Goal: Information Seeking & Learning: Learn about a topic

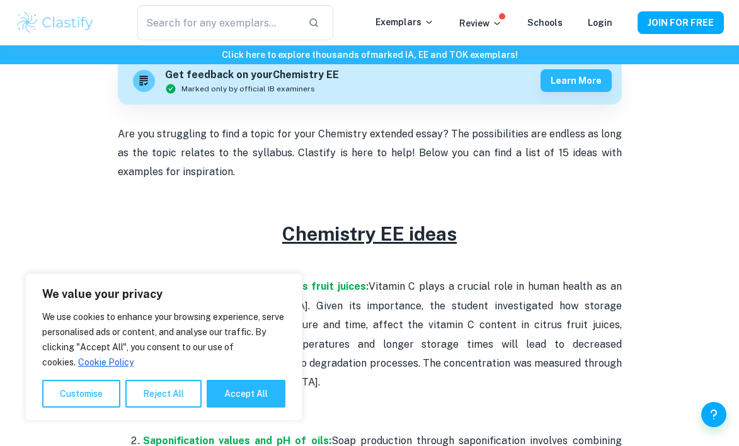
scroll to position [469, 0]
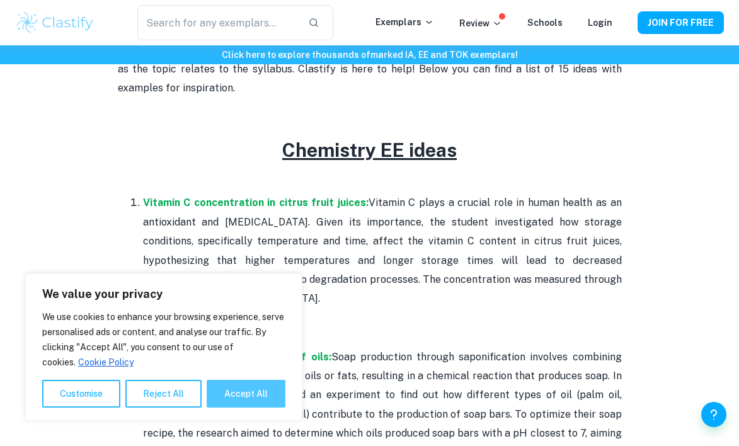
click at [242, 395] on button "Accept All" at bounding box center [246, 394] width 79 height 28
checkbox input "true"
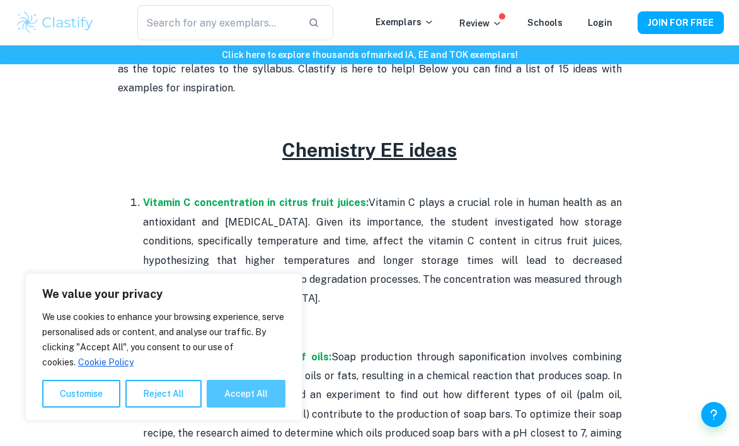
checkbox input "true"
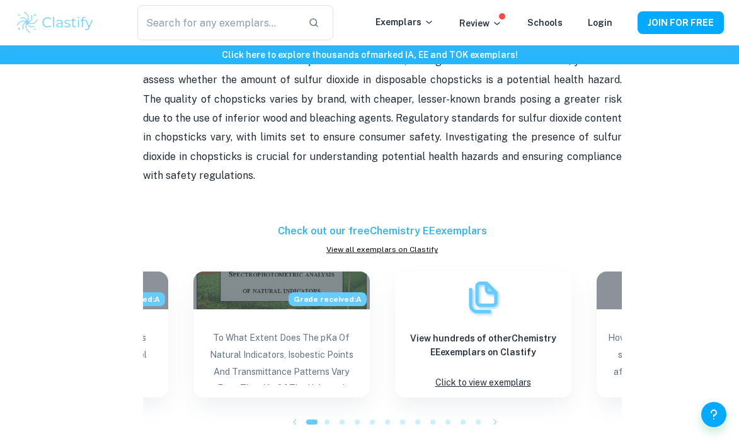
scroll to position [1518, 0]
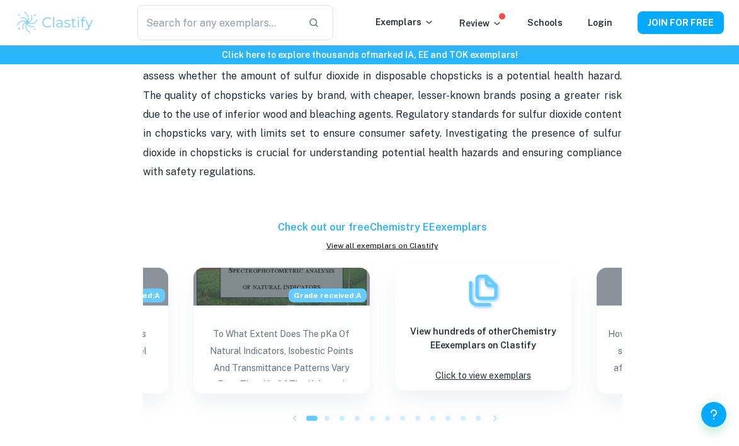
click at [474, 367] on p "Click to view exemplars" at bounding box center [483, 375] width 96 height 17
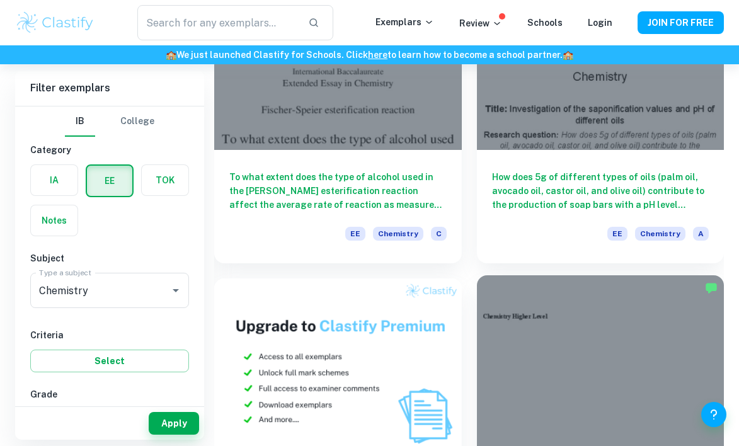
scroll to position [676, 0]
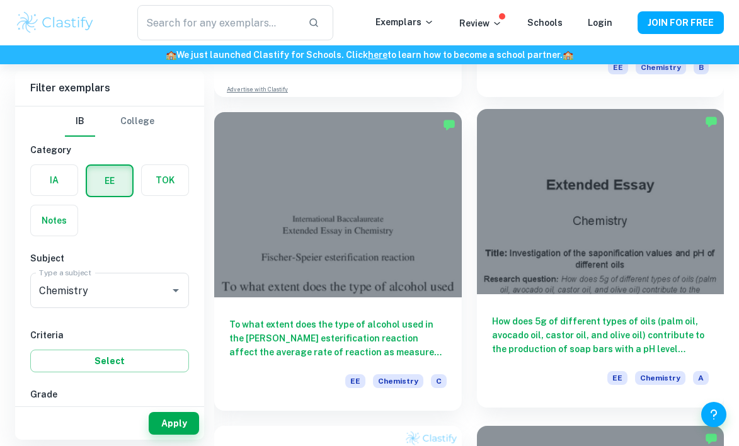
click at [544, 320] on h6 "How does 5g of different types of oils (palm oil, avocado oil, castor oil, and …" at bounding box center [600, 335] width 217 height 42
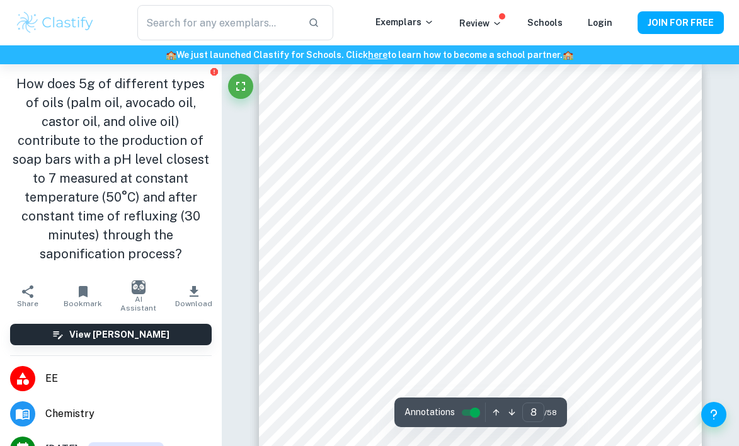
scroll to position [4308, 0]
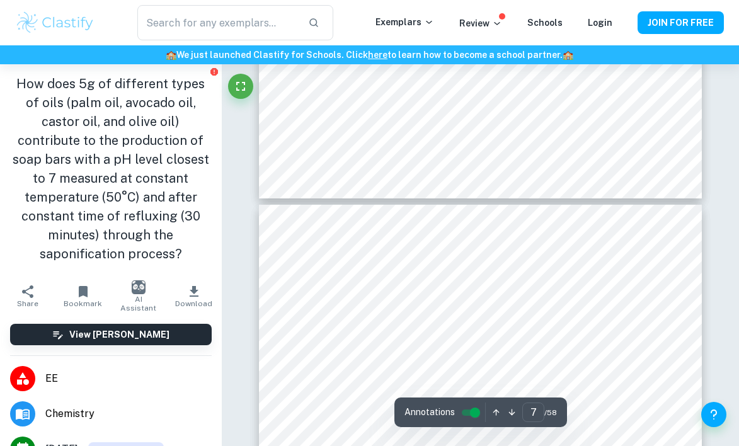
type input "6"
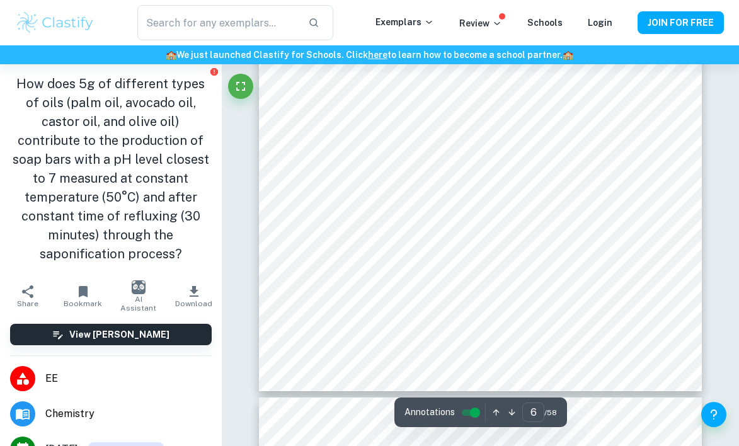
scroll to position [3292, 0]
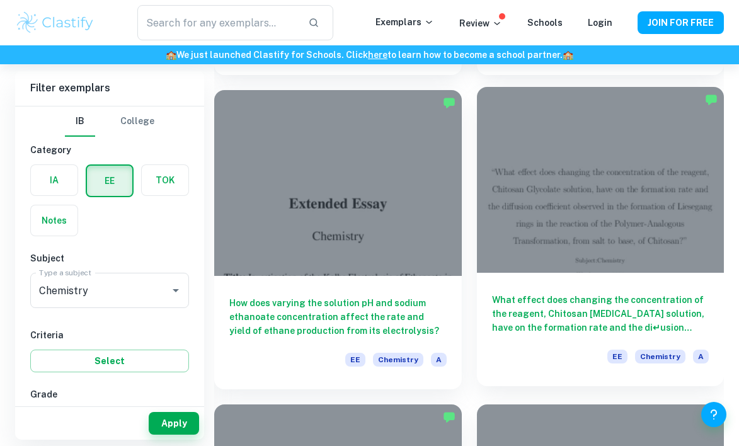
scroll to position [1954, 0]
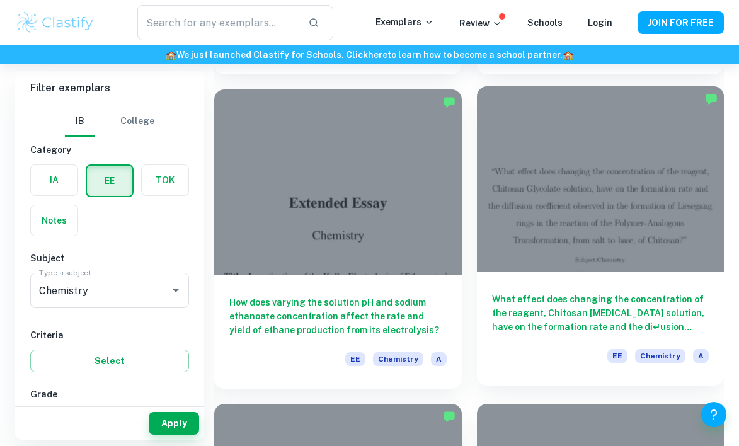
click at [520, 308] on h6 "What effect does changing the concentration of the reagent, Chitosan [MEDICAL_D…" at bounding box center [600, 313] width 217 height 42
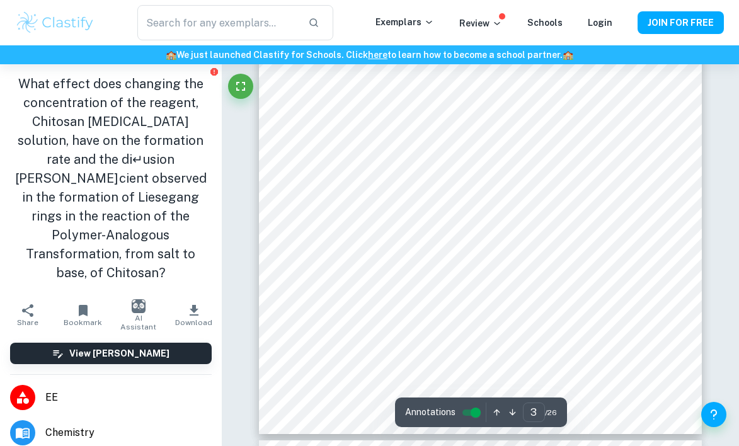
type input "4"
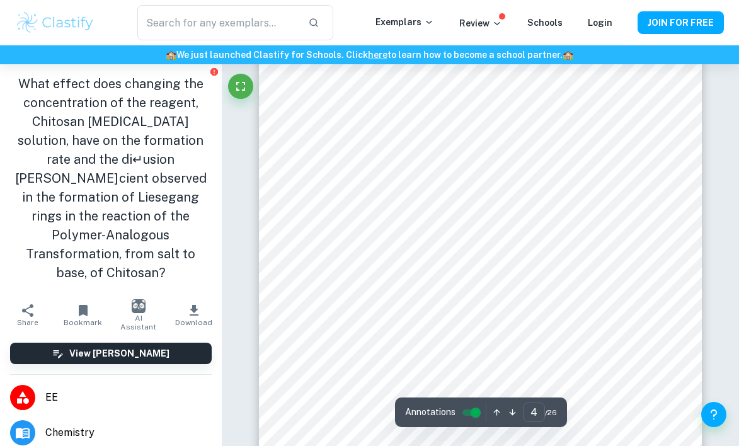
scroll to position [2090, 0]
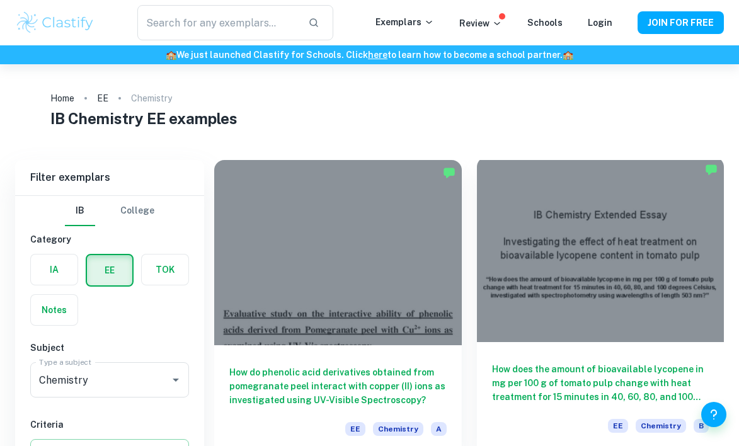
scroll to position [76, 0]
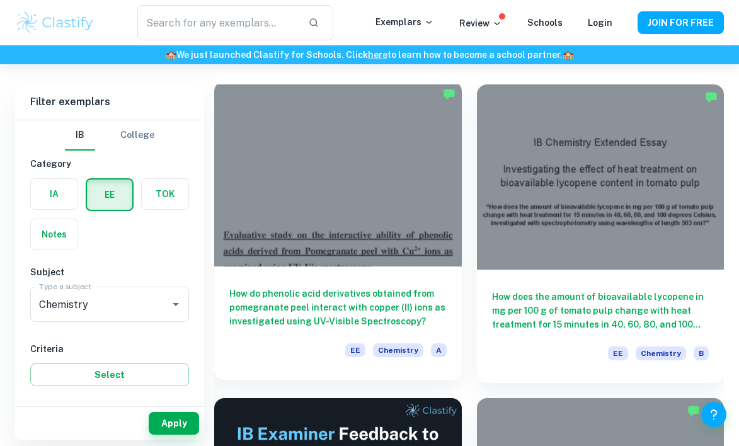
click at [415, 316] on h6 "How do phenolic acid derivatives obtained from pomegranate peel interact with c…" at bounding box center [337, 308] width 217 height 42
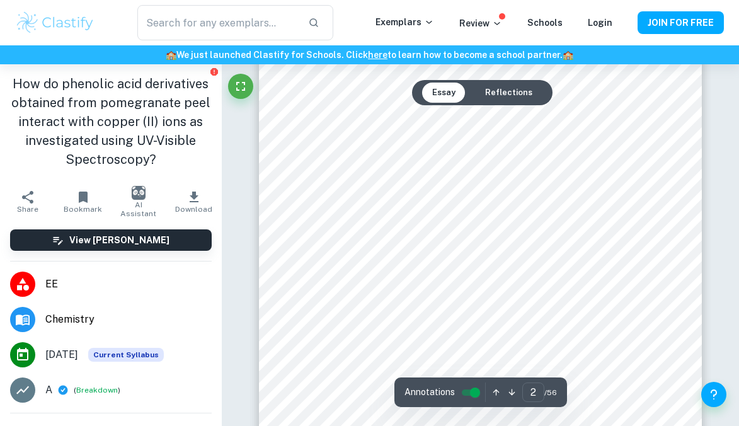
scroll to position [929, 1]
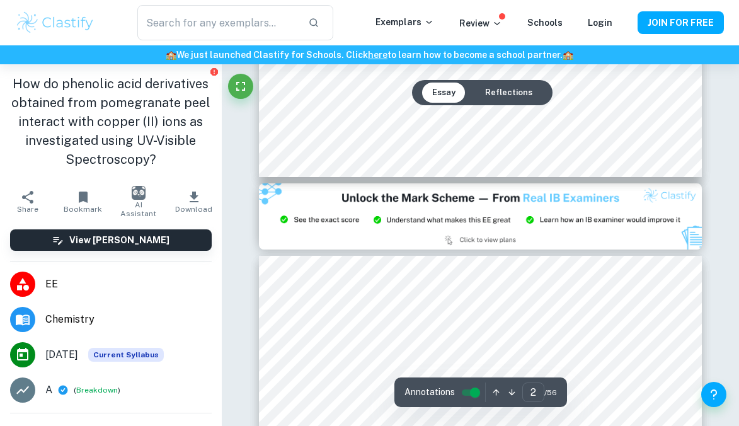
type input "3"
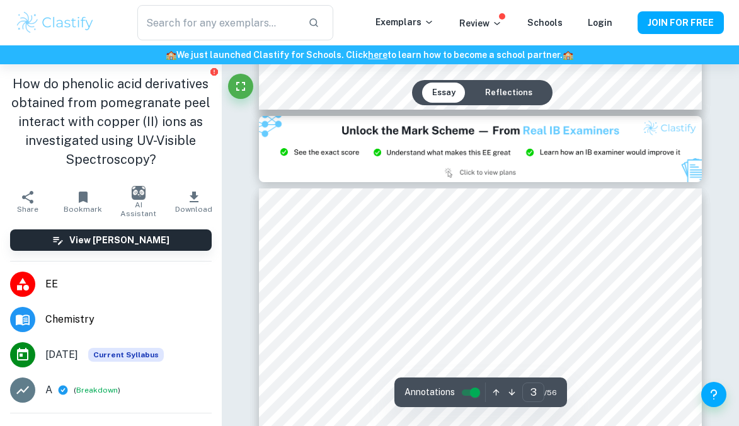
scroll to position [1292, 0]
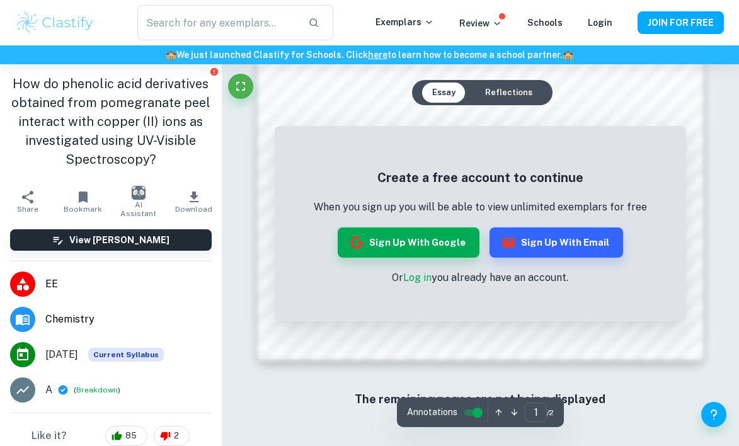
scroll to position [977, 0]
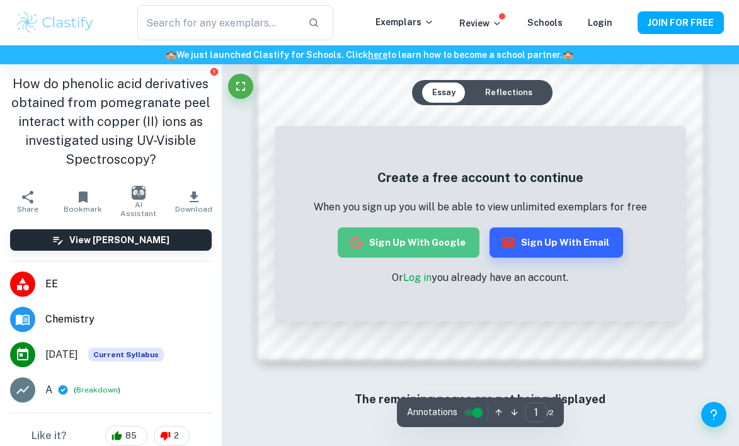
click at [434, 246] on button "Sign up with Google" at bounding box center [409, 242] width 142 height 30
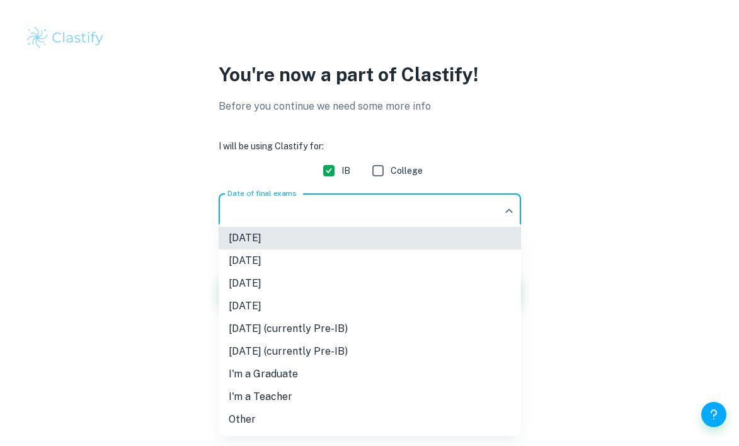
click at [432, 225] on body "We value your privacy We use cookies to enhance your browsing experience, serve…" at bounding box center [369, 223] width 739 height 446
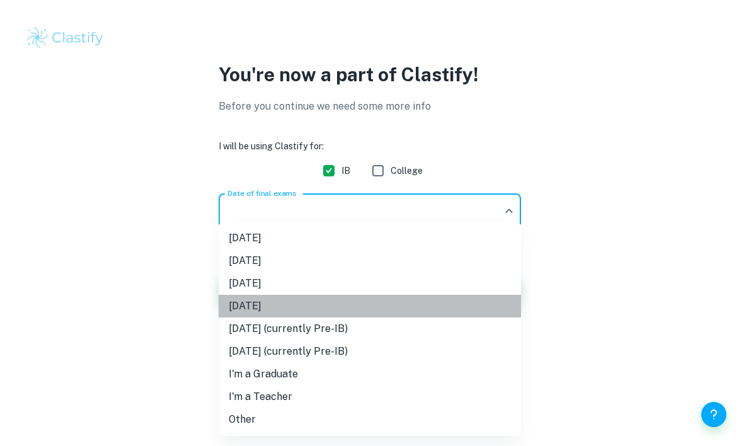
click at [407, 306] on li "November 2026" at bounding box center [370, 306] width 302 height 23
type input "N26"
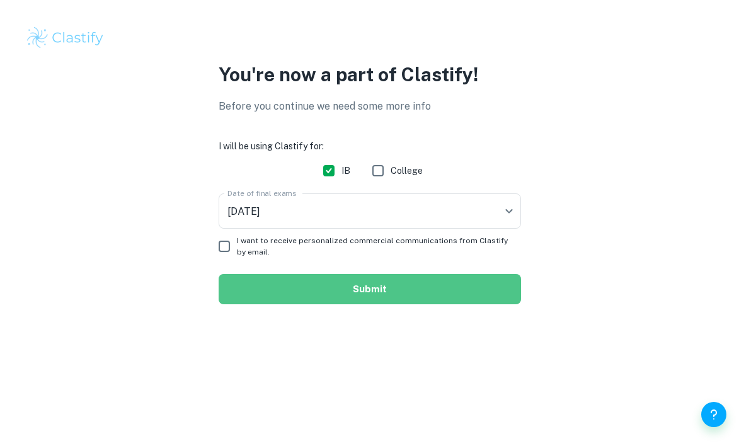
click at [405, 276] on button "Submit" at bounding box center [370, 289] width 302 height 30
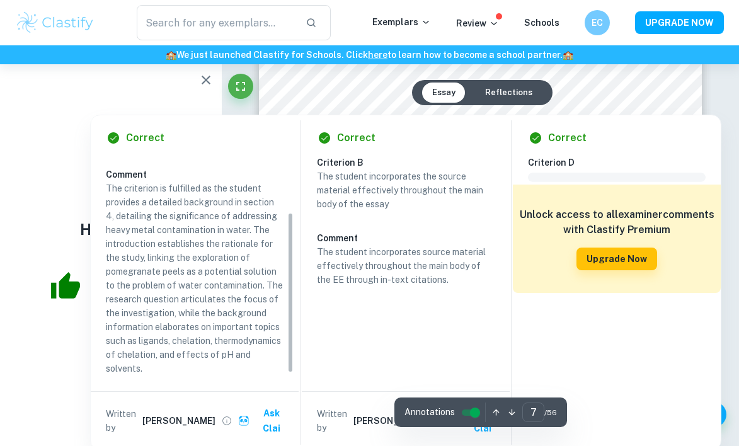
scroll to position [3859, 0]
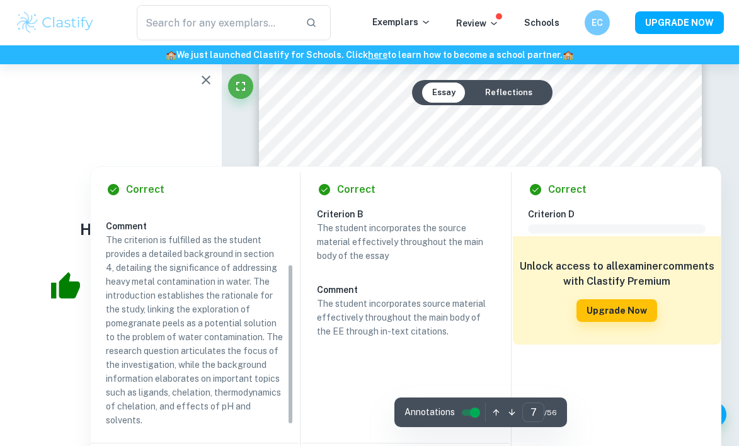
type input "6"
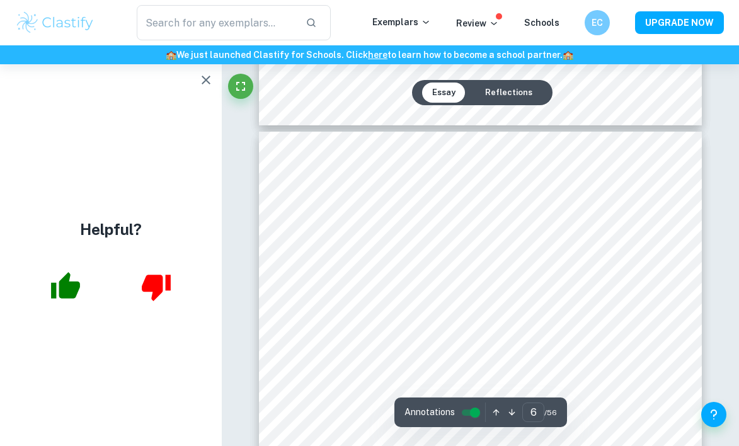
scroll to position [3257, 0]
